Goal: Task Accomplishment & Management: Use online tool/utility

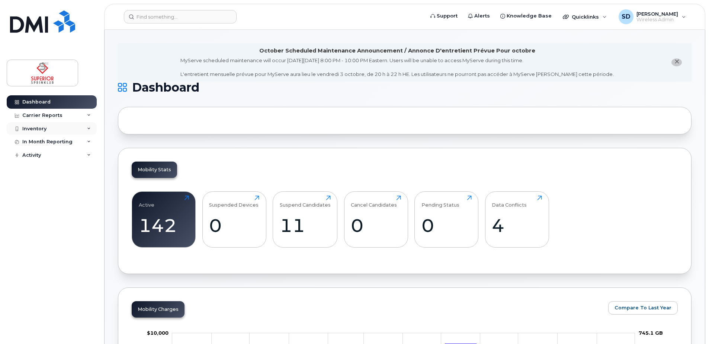
click at [79, 127] on div "Inventory" at bounding box center [52, 128] width 90 height 13
click at [87, 141] on link "Mobility Devices" at bounding box center [58, 142] width 77 height 14
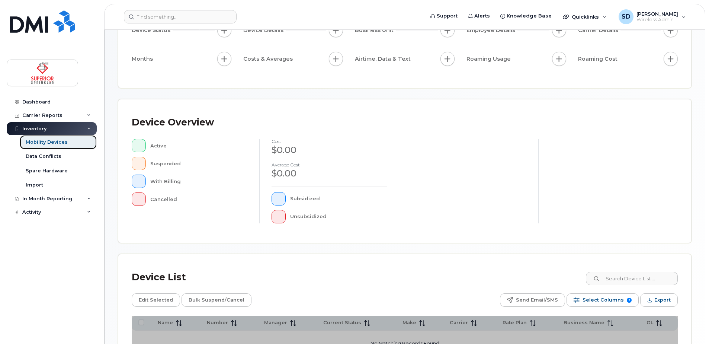
scroll to position [87, 0]
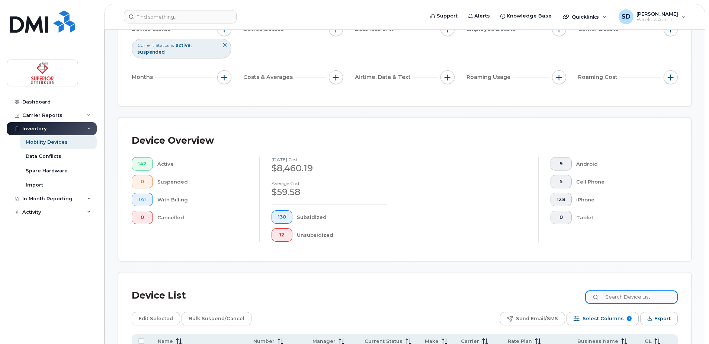
click at [651, 294] on input at bounding box center [631, 296] width 93 height 13
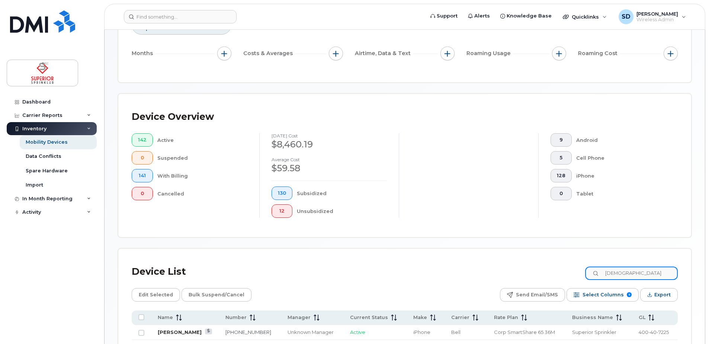
type input "[DEMOGRAPHIC_DATA]"
click at [172, 334] on link "[PERSON_NAME]" at bounding box center [180, 332] width 44 height 6
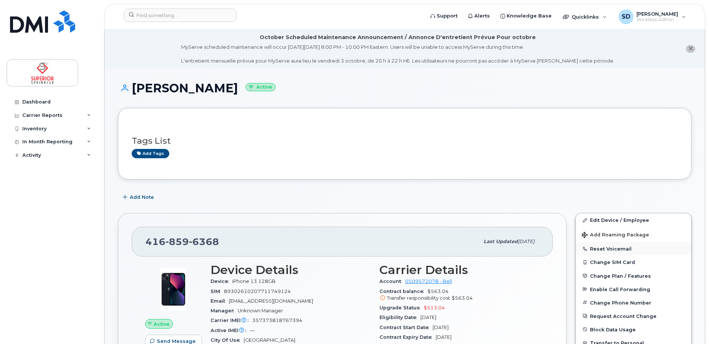
click at [597, 249] on button "Reset Voicemail" at bounding box center [633, 248] width 115 height 13
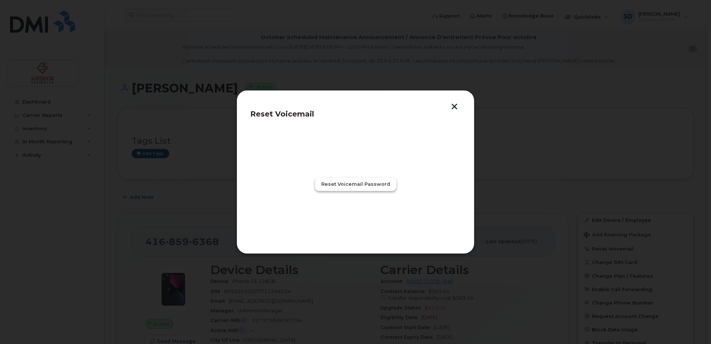
click at [380, 185] on span "Reset Voicemail Password" at bounding box center [355, 183] width 69 height 7
click at [361, 215] on span "Close" at bounding box center [355, 216] width 15 height 7
